Goal: Task Accomplishment & Management: Manage account settings

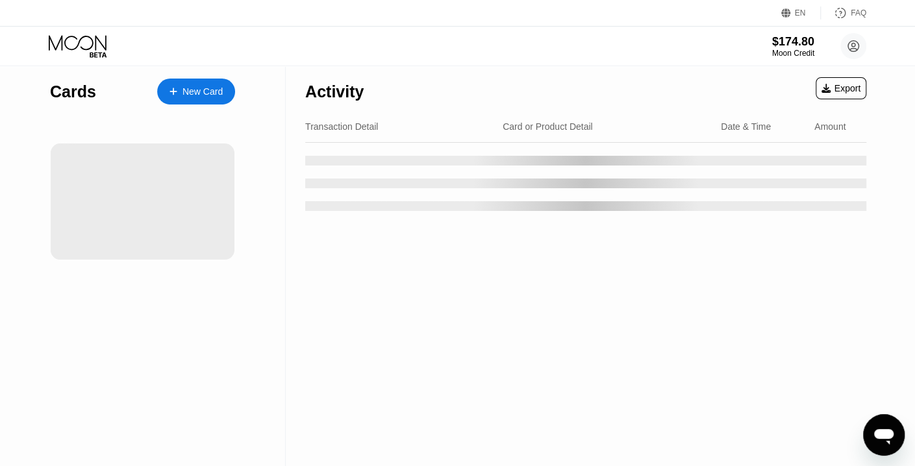
click at [392, 55] on div "$174.80 Moon Credit [EMAIL_ADDRESS][DOMAIN_NAME]  Home Settings Support Career…" at bounding box center [457, 46] width 915 height 39
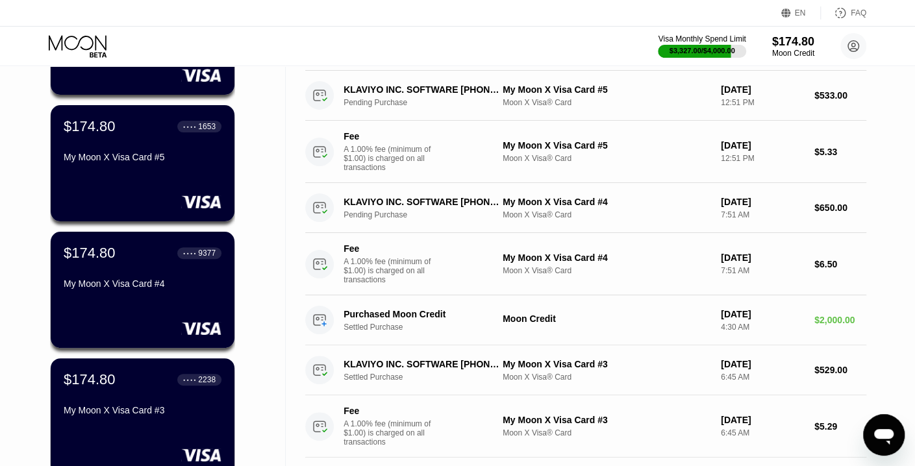
scroll to position [195, 0]
